Goal: Task Accomplishment & Management: Complete application form

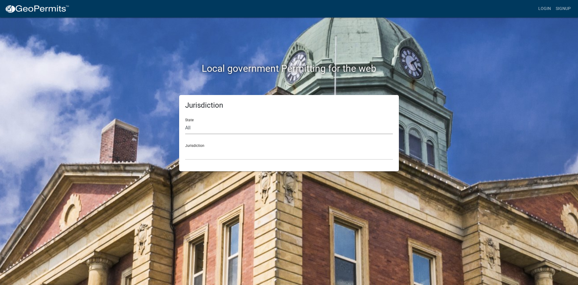
click at [214, 125] on select "All [US_STATE] [US_STATE] [US_STATE] [US_STATE] [US_STATE] [US_STATE] [US_STATE…" at bounding box center [289, 128] width 208 height 12
select select "[US_STATE]"
click at [185, 122] on select "All [US_STATE] [US_STATE] [US_STATE] [US_STATE] [US_STATE] [US_STATE] [US_STATE…" at bounding box center [289, 128] width 208 height 12
click at [206, 145] on div "Jurisdiction [GEOGRAPHIC_DATA], [US_STATE][PERSON_NAME][GEOGRAPHIC_DATA], [US_S…" at bounding box center [289, 149] width 208 height 21
click at [204, 151] on select "[GEOGRAPHIC_DATA], [US_STATE][PERSON_NAME][GEOGRAPHIC_DATA], [US_STATE][PERSON_…" at bounding box center [289, 153] width 208 height 12
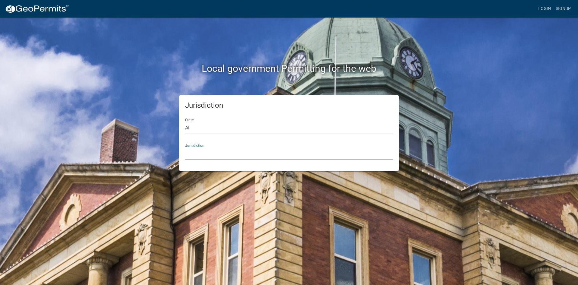
click at [222, 152] on select "[GEOGRAPHIC_DATA], [US_STATE][PERSON_NAME][GEOGRAPHIC_DATA], [US_STATE][PERSON_…" at bounding box center [289, 153] width 208 height 12
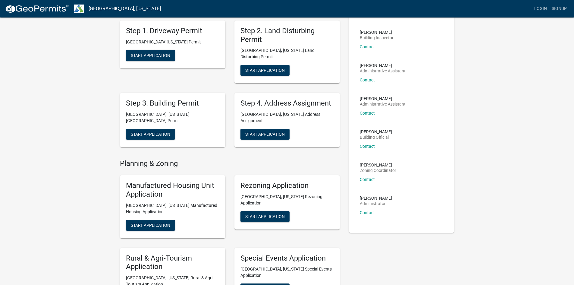
scroll to position [9, 0]
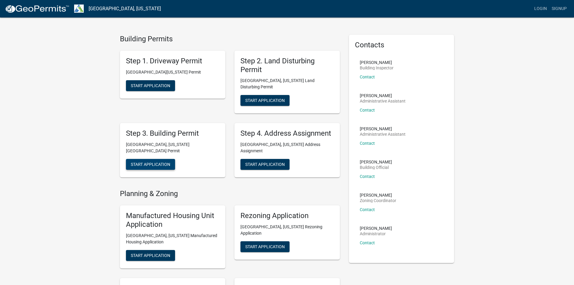
click at [172, 159] on button "Start Application" at bounding box center [150, 164] width 49 height 11
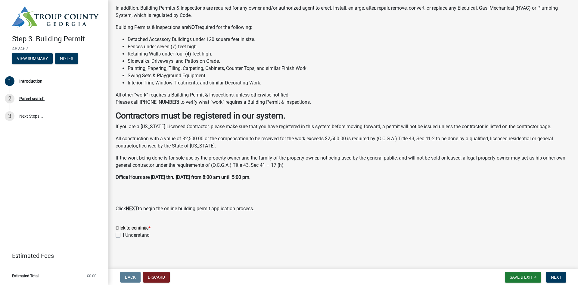
scroll to position [94, 0]
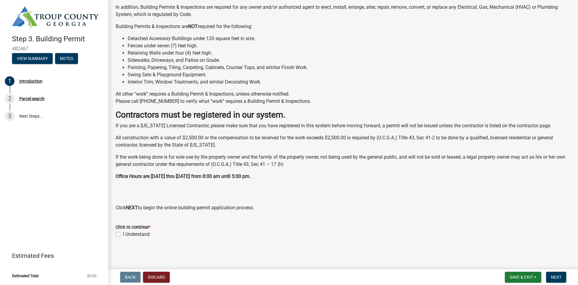
click at [123, 234] on label "I Understand" at bounding box center [136, 233] width 27 height 7
click at [123, 234] on input "I Understand" at bounding box center [125, 232] width 4 height 4
checkbox input "true"
click at [518, 280] on button "Save & Exit" at bounding box center [523, 276] width 36 height 11
click at [515, 248] on button "Save" at bounding box center [517, 246] width 48 height 14
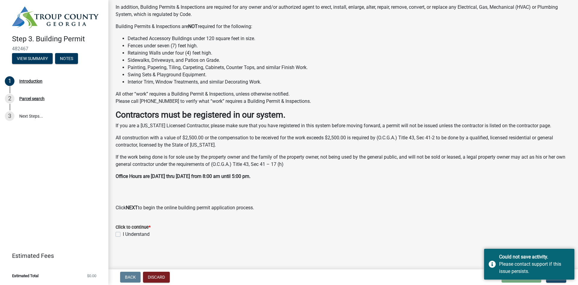
click at [123, 234] on label "I Understand" at bounding box center [136, 233] width 27 height 7
click at [123, 234] on input "I Understand" at bounding box center [125, 232] width 4 height 4
checkbox input "true"
click at [519, 236] on div "I Understand" at bounding box center [343, 233] width 455 height 7
click at [524, 253] on div "Could not save activity." at bounding box center [534, 256] width 71 height 7
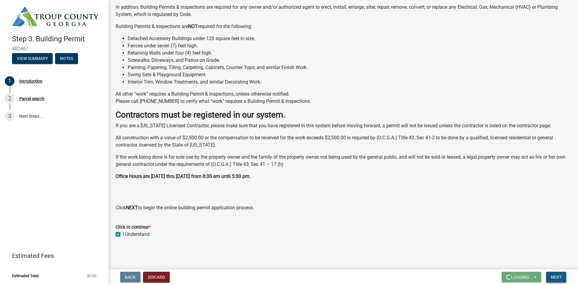
click at [552, 274] on span "Next" at bounding box center [556, 276] width 11 height 5
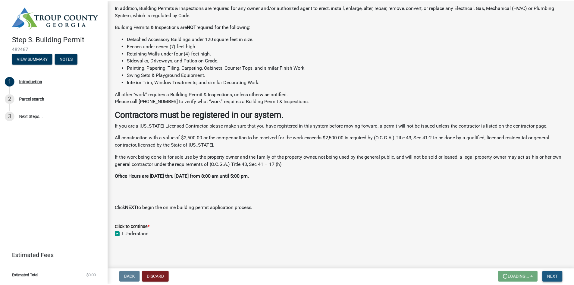
scroll to position [0, 0]
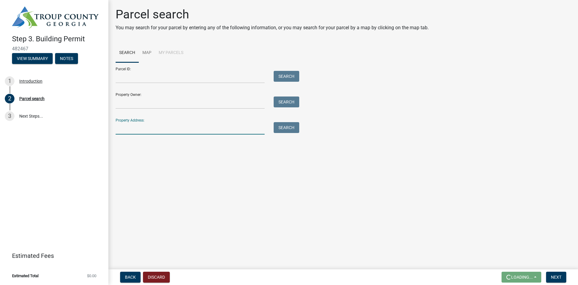
click at [118, 128] on input "Property Address:" at bounding box center [190, 128] width 149 height 12
click at [124, 128] on input "12x6 [PERSON_NAME] Rd" at bounding box center [190, 128] width 149 height 12
type input "[STREET_ADDRESS][PERSON_NAME]"
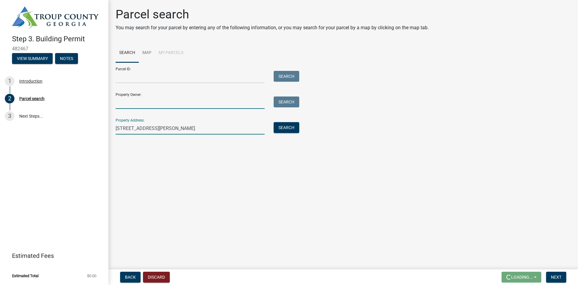
click at [133, 102] on input "Property Owner:" at bounding box center [190, 102] width 149 height 12
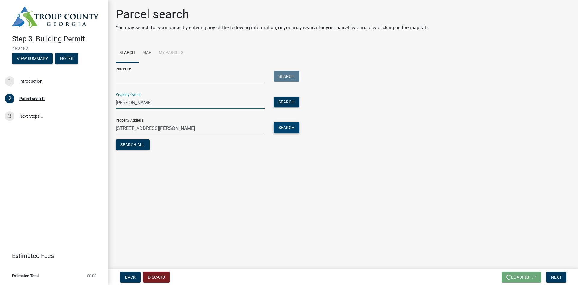
type input "[PERSON_NAME]"
click at [284, 132] on button "Search" at bounding box center [287, 127] width 26 height 11
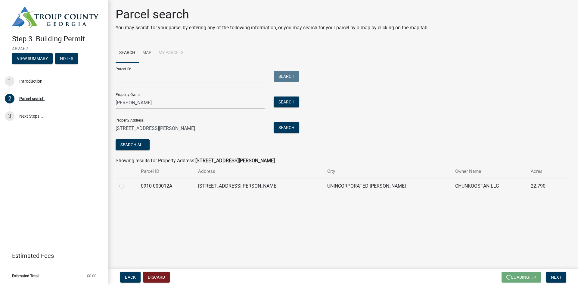
click at [127, 182] on label at bounding box center [127, 182] width 0 height 0
click at [127, 186] on 000012A "radio" at bounding box center [129, 184] width 4 height 4
radio 000012A "true"
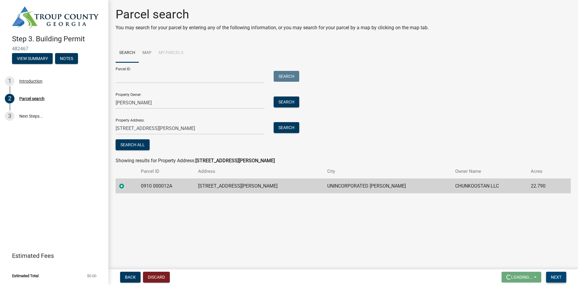
click at [559, 277] on span "Next" at bounding box center [556, 276] width 11 height 5
click at [556, 275] on span "Next" at bounding box center [556, 276] width 11 height 5
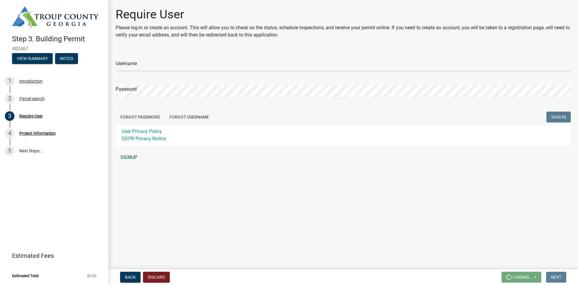
click at [135, 158] on link "SIGNUP" at bounding box center [343, 157] width 455 height 12
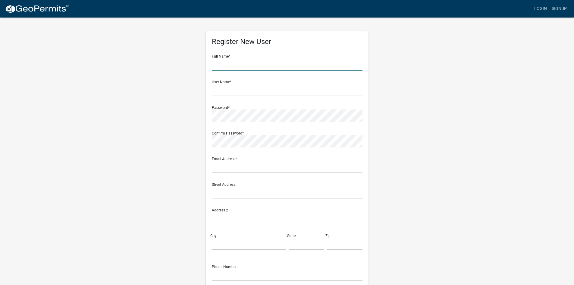
click at [252, 64] on input "text" at bounding box center [287, 64] width 151 height 12
type input "[PERSON_NAME]"
click at [242, 90] on input "text" at bounding box center [287, 90] width 151 height 12
type input "rosspoolrx"
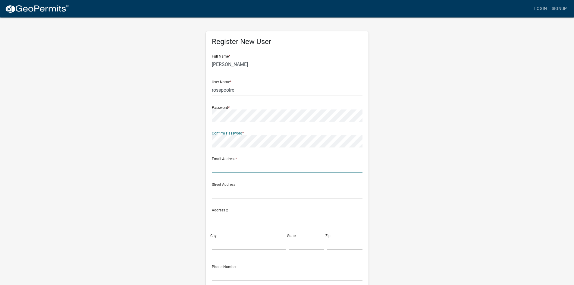
click at [228, 165] on input "text" at bounding box center [287, 167] width 151 height 12
type input "[PERSON_NAME][EMAIL_ADDRESS][DOMAIN_NAME]"
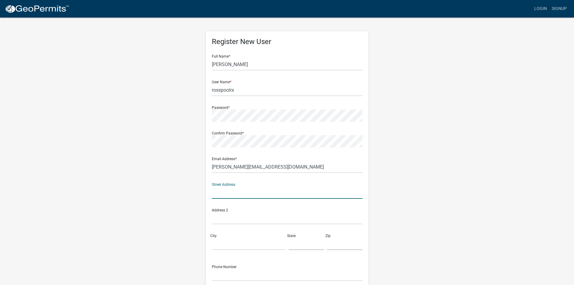
click at [228, 194] on input "text" at bounding box center [287, 192] width 151 height 12
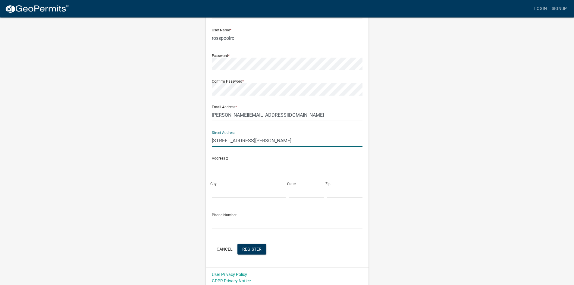
scroll to position [55, 0]
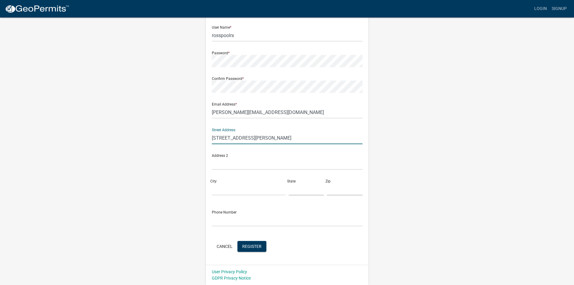
type input "[STREET_ADDRESS][PERSON_NAME]"
click at [217, 195] on div "Street Address [STREET_ADDRESS][PERSON_NAME]" at bounding box center [287, 161] width 154 height 77
click at [218, 192] on input "City" at bounding box center [249, 189] width 74 height 12
type input "Lagrange"
click at [294, 190] on input "text" at bounding box center [307, 189] width 36 height 12
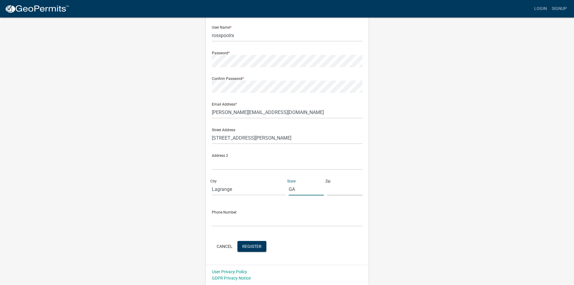
type input "GA"
click at [330, 189] on input "text" at bounding box center [345, 189] width 36 height 12
type input "30240"
click at [238, 221] on input "text" at bounding box center [287, 220] width 151 height 12
type input "6783606474"
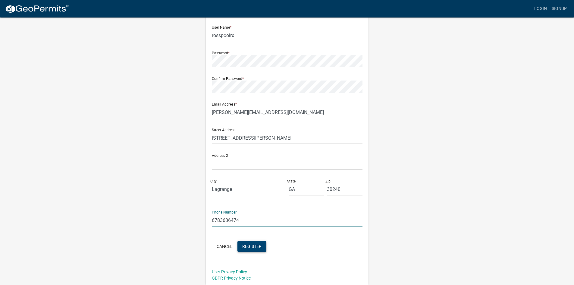
click at [250, 243] on button "Register" at bounding box center [251, 246] width 29 height 11
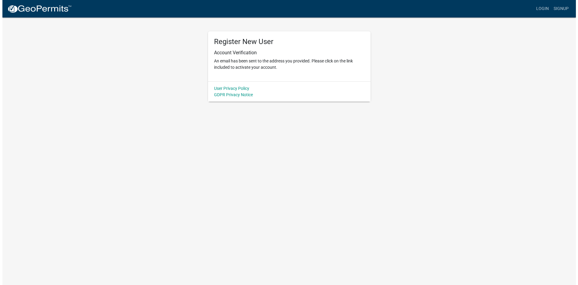
scroll to position [0, 0]
click at [52, 7] on img at bounding box center [37, 9] width 64 height 9
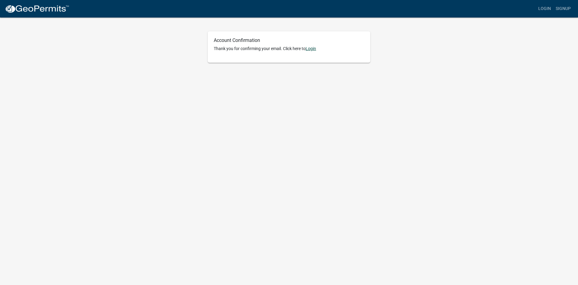
click at [314, 49] on link "Login" at bounding box center [311, 48] width 11 height 5
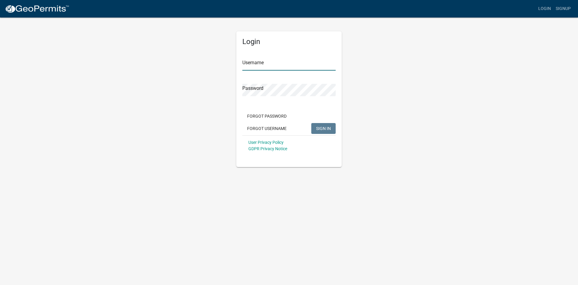
type input "rosspoolrx"
click at [326, 126] on span "SIGN IN" at bounding box center [323, 128] width 15 height 5
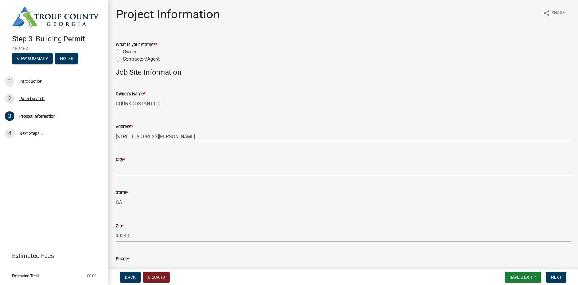
click at [123, 52] on label "Owner" at bounding box center [130, 51] width 14 height 7
click at [123, 52] on input "Owner" at bounding box center [125, 50] width 4 height 4
radio input "true"
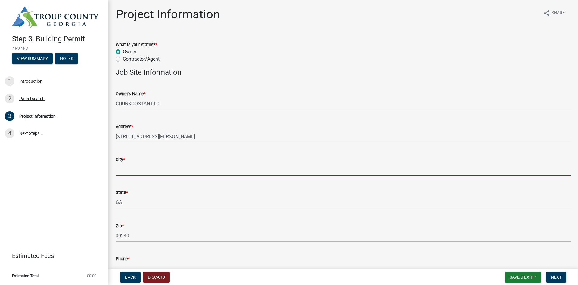
click at [139, 164] on input "City *" at bounding box center [343, 169] width 455 height 12
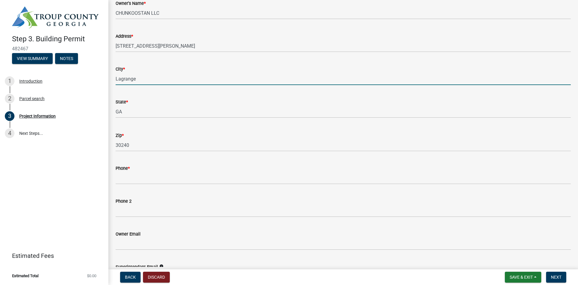
scroll to position [151, 0]
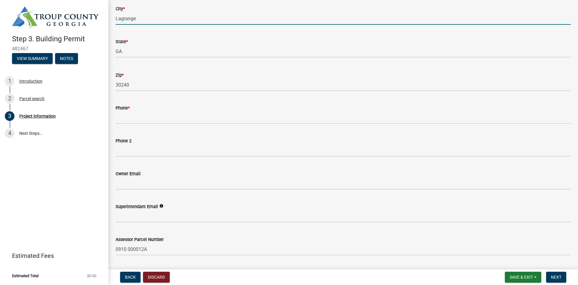
type input "Lagrange"
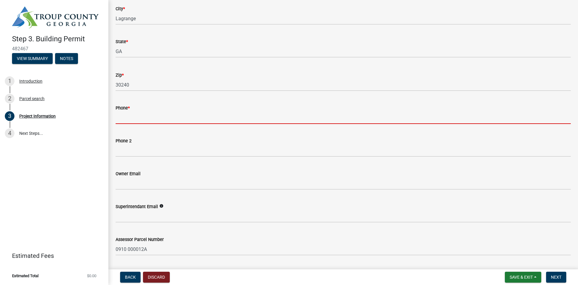
click at [136, 115] on input "Phone *" at bounding box center [343, 117] width 455 height 12
type input "9999999999"
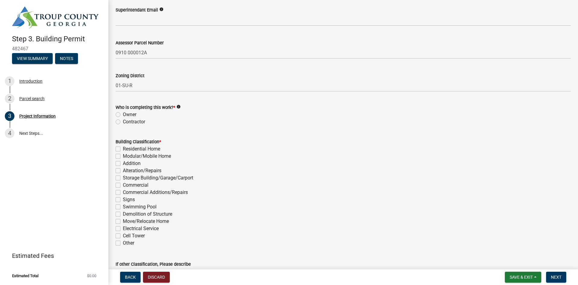
scroll to position [362, 0]
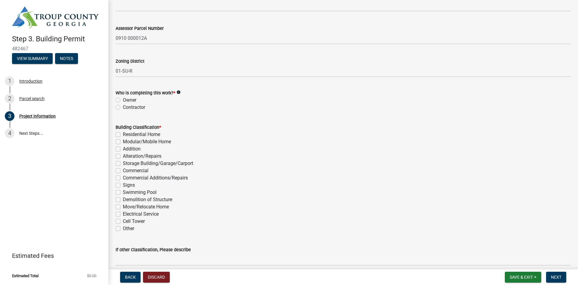
click at [123, 193] on label "Swimming Pool" at bounding box center [140, 192] width 34 height 7
click at [123, 193] on input "Swimming Pool" at bounding box center [125, 191] width 4 height 4
checkbox input "true"
checkbox input "false"
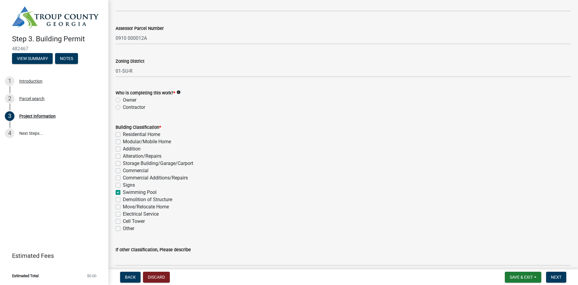
checkbox input "false"
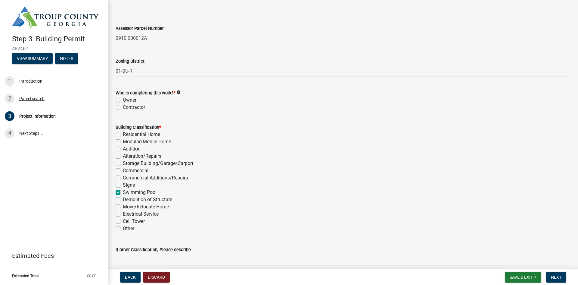
checkbox input "false"
checkbox input "true"
checkbox input "false"
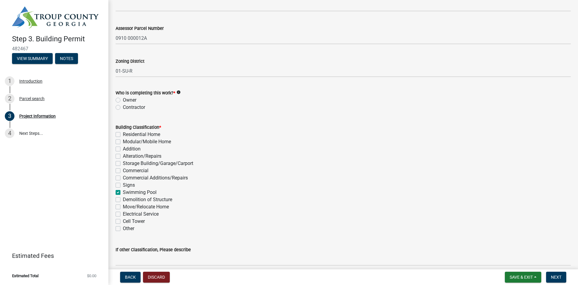
checkbox input "false"
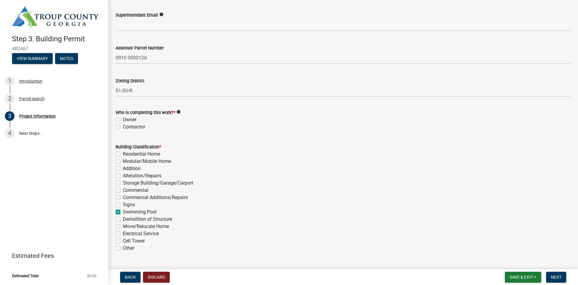
scroll to position [331, 0]
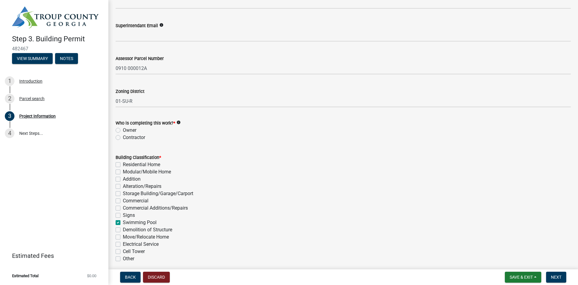
click at [123, 139] on label "Contractor" at bounding box center [134, 137] width 22 height 7
click at [123, 138] on input "Contractor" at bounding box center [125, 136] width 4 height 4
radio input "true"
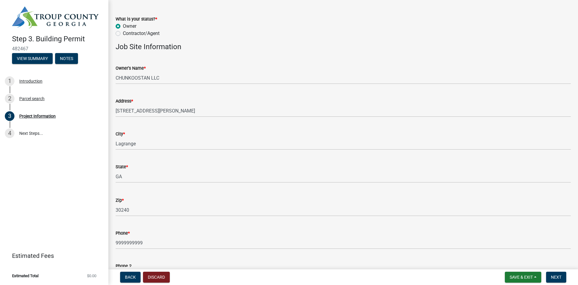
scroll to position [0, 0]
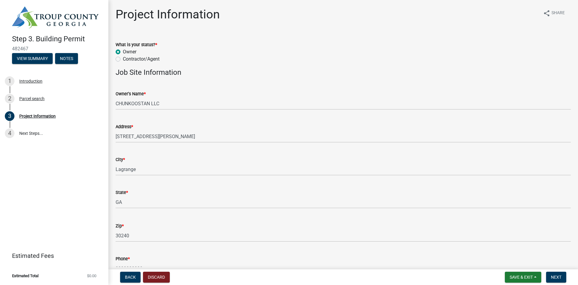
click at [123, 58] on label "Contractor/Agent" at bounding box center [141, 58] width 37 height 7
click at [123, 58] on input "Contractor/Agent" at bounding box center [125, 57] width 4 height 4
radio input "true"
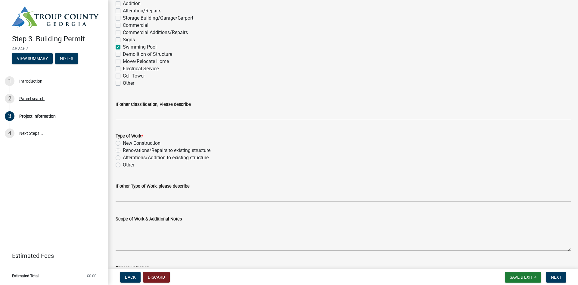
scroll to position [512, 0]
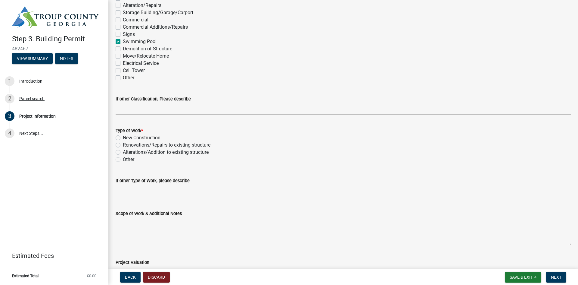
click at [123, 137] on label "New Construction" at bounding box center [142, 137] width 38 height 7
click at [123, 137] on input "New Construction" at bounding box center [125, 136] width 4 height 4
radio input "true"
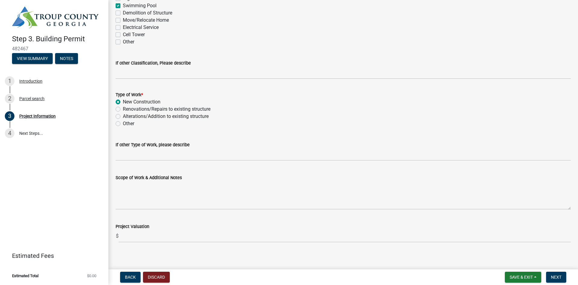
scroll to position [552, 0]
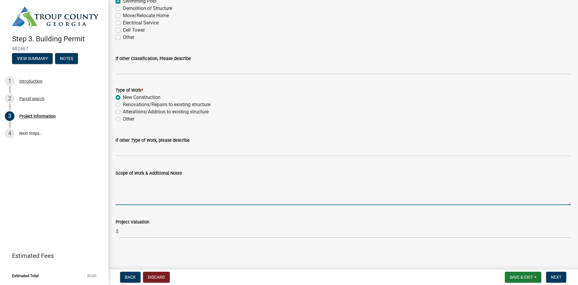
click at [151, 186] on textarea "Scope of Work & Additional Notes" at bounding box center [343, 191] width 455 height 28
type textarea "Building a residential swimming pool."
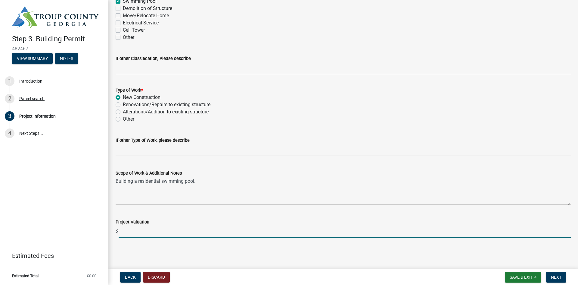
click at [149, 234] on input "text" at bounding box center [345, 231] width 452 height 12
type input "48000"
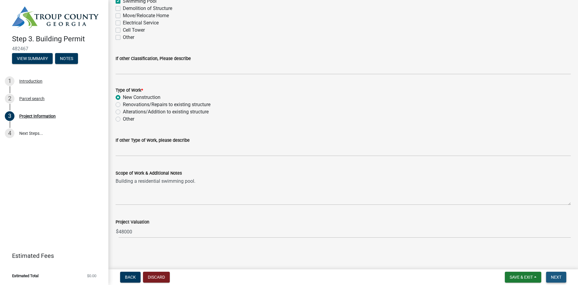
click at [562, 275] on button "Next" at bounding box center [556, 276] width 20 height 11
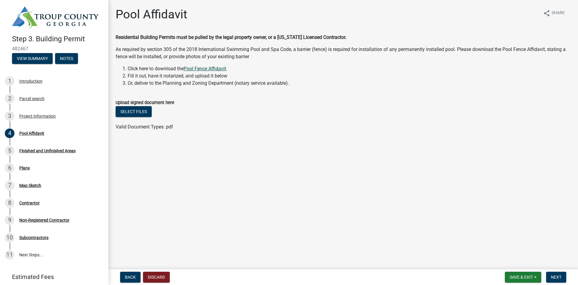
click at [203, 68] on link "Pool Fence Affidavit" at bounding box center [205, 69] width 42 height 6
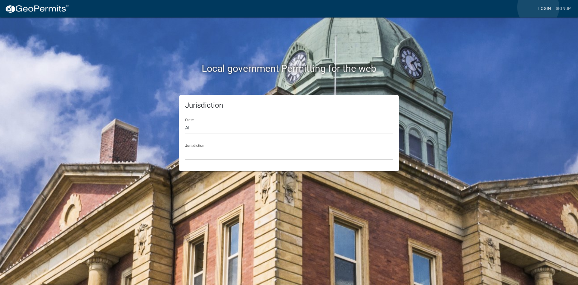
click at [539, 7] on link "Login" at bounding box center [544, 8] width 17 height 11
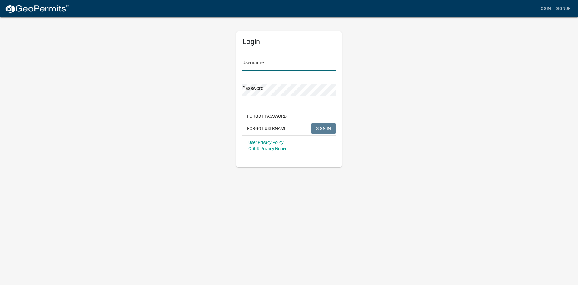
type input "rosspoolrx"
click at [310, 72] on form "Username rosspoolrx Password Forgot Password Forgot Username SIGN IN User Priva…" at bounding box center [289, 103] width 93 height 106
click at [318, 131] on button "SIGN IN" at bounding box center [323, 128] width 24 height 11
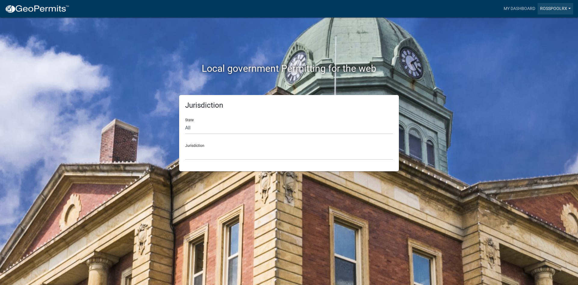
click at [541, 11] on link "rosspoolrx" at bounding box center [556, 8] width 36 height 11
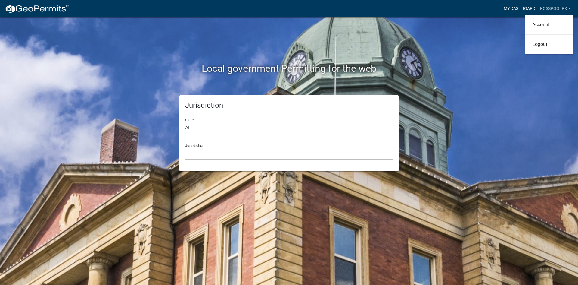
click at [520, 13] on link "My Dashboard" at bounding box center [520, 8] width 36 height 11
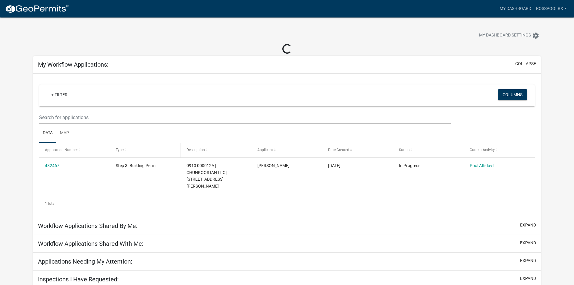
scroll to position [17, 0]
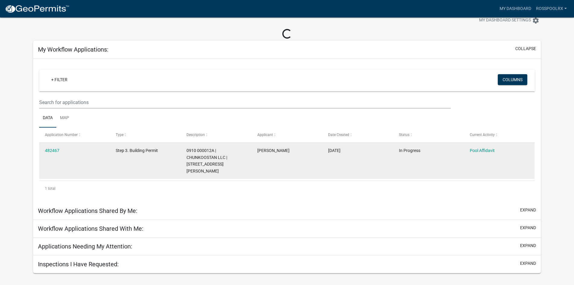
click at [115, 152] on datatable-body-cell "Step 3. Building Permit" at bounding box center [145, 160] width 71 height 36
click at [115, 159] on datatable-body-cell "Step 3. Building Permit" at bounding box center [145, 160] width 71 height 36
click at [140, 171] on datatable-body-cell "Step 3. Building Permit" at bounding box center [145, 160] width 71 height 36
click at [162, 161] on datatable-body-cell "Step 3. Building Permit" at bounding box center [145, 160] width 71 height 36
click at [272, 155] on datatable-body-cell "[PERSON_NAME]" at bounding box center [287, 160] width 71 height 36
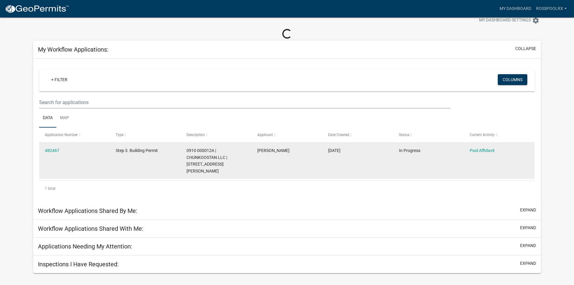
drag, startPoint x: 329, startPoint y: 146, endPoint x: 389, endPoint y: 147, distance: 60.6
click at [332, 146] on datatable-body-cell "09/23/2025" at bounding box center [357, 160] width 71 height 36
click at [393, 148] on datatable-body-cell "09/23/2025" at bounding box center [357, 160] width 71 height 36
click at [413, 146] on datatable-body-cell "In Progress" at bounding box center [428, 160] width 71 height 36
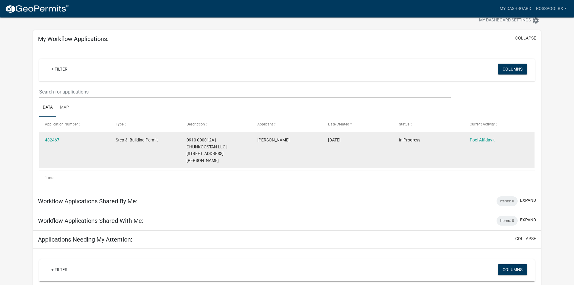
click at [106, 155] on datatable-body-cell "482467" at bounding box center [74, 150] width 71 height 36
click at [59, 152] on datatable-body-cell "482467" at bounding box center [74, 150] width 71 height 36
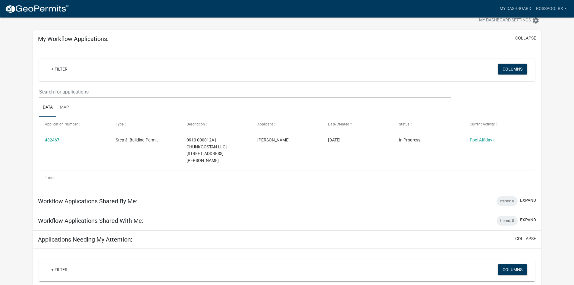
click at [71, 118] on datatable-header-cell "Application Number" at bounding box center [74, 124] width 71 height 14
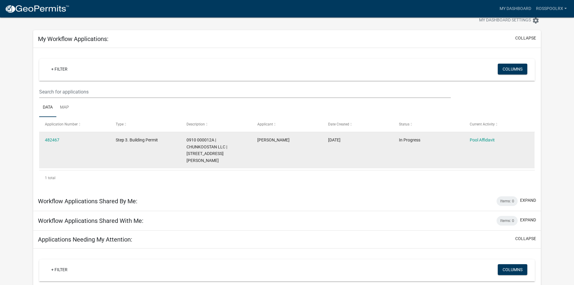
click at [78, 139] on div "482467" at bounding box center [74, 139] width 59 height 7
click at [52, 141] on link "482467" at bounding box center [52, 139] width 14 height 5
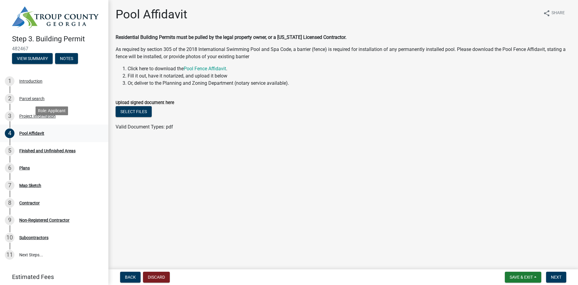
scroll to position [20, 0]
